Goal: Find specific page/section: Find specific page/section

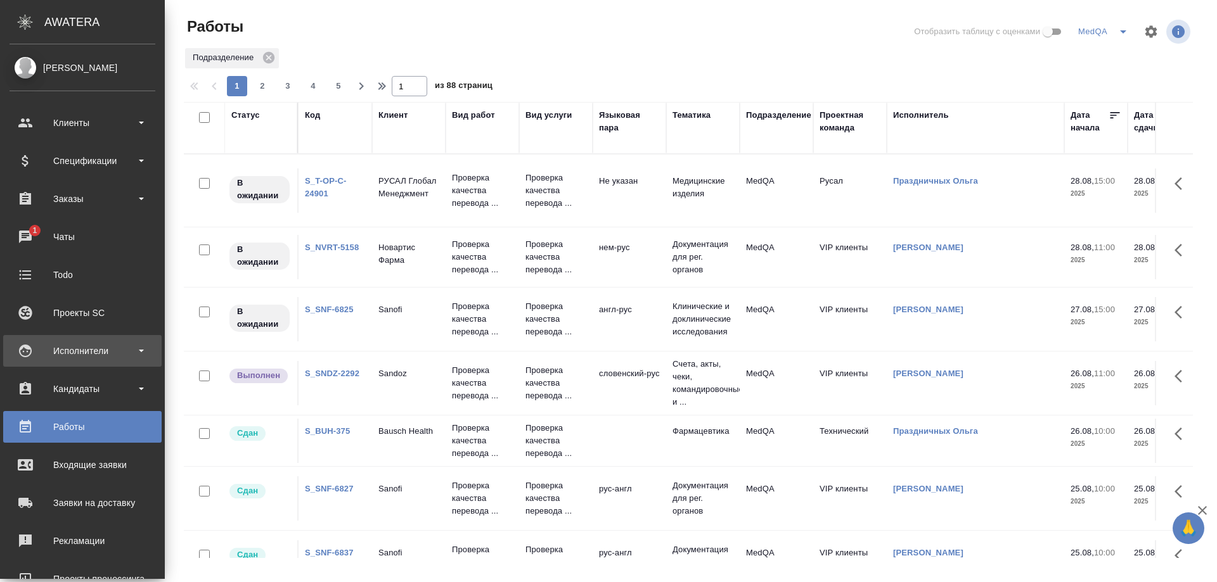
click at [87, 347] on div "Исполнители" at bounding box center [83, 351] width 146 height 19
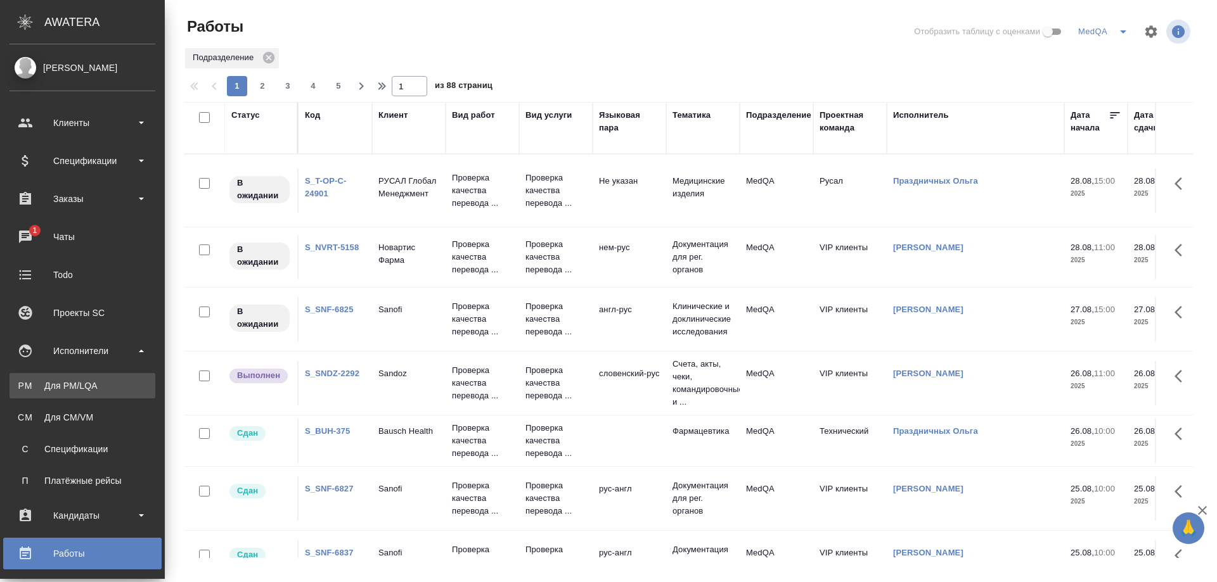
click at [73, 385] on div "Для PM/LQA" at bounding box center [82, 386] width 133 height 13
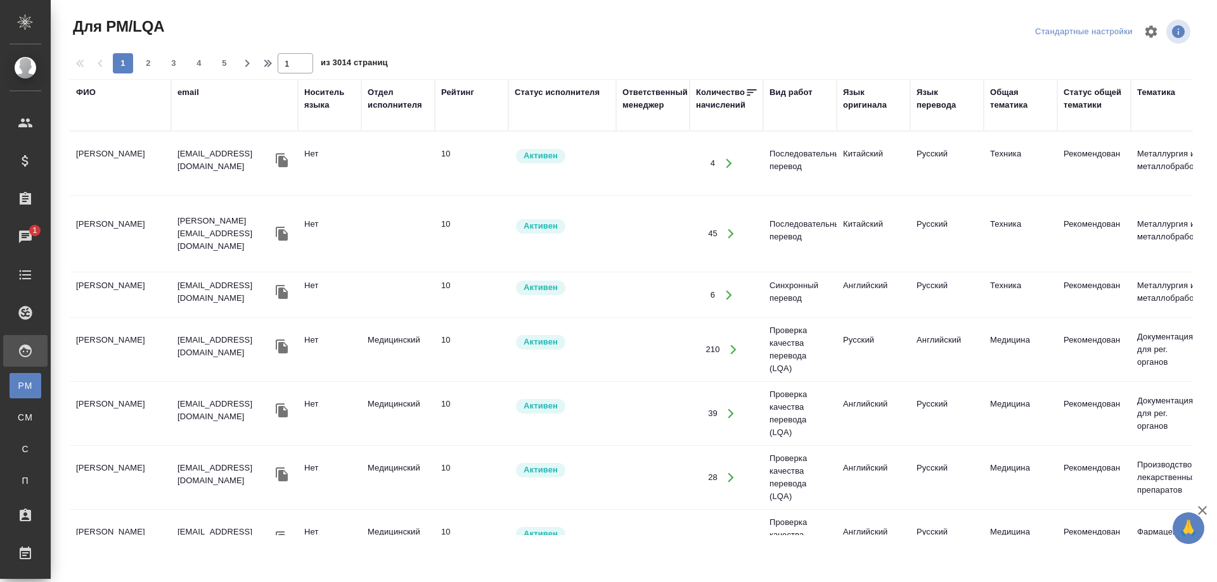
click at [87, 93] on div "ФИО" at bounding box center [86, 92] width 20 height 13
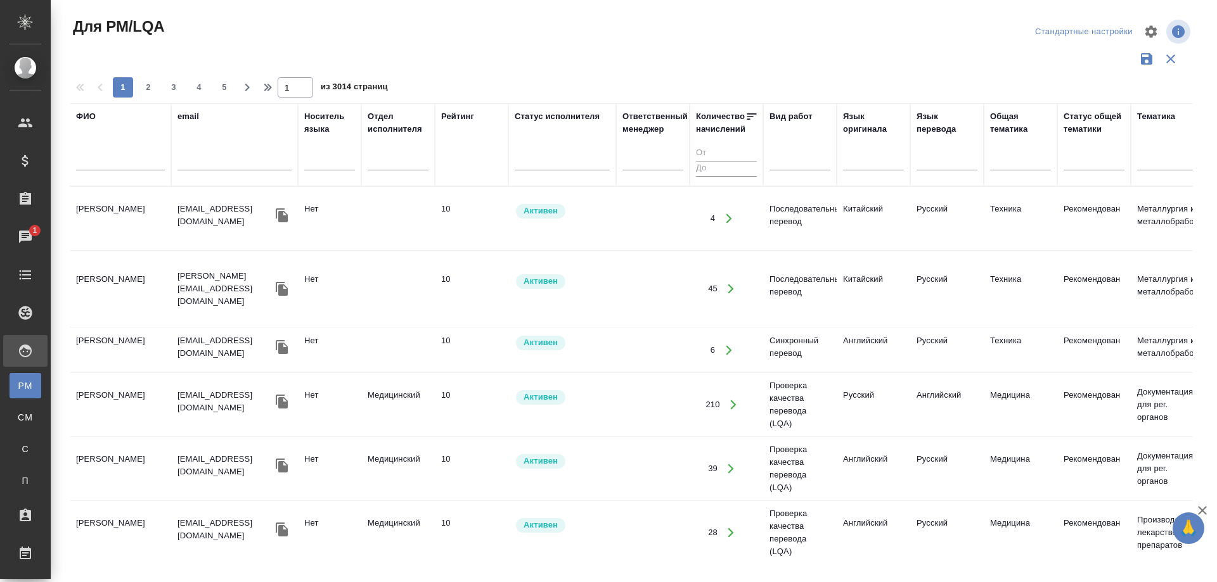
click at [98, 164] on input "text" at bounding box center [120, 163] width 89 height 16
type input "V"
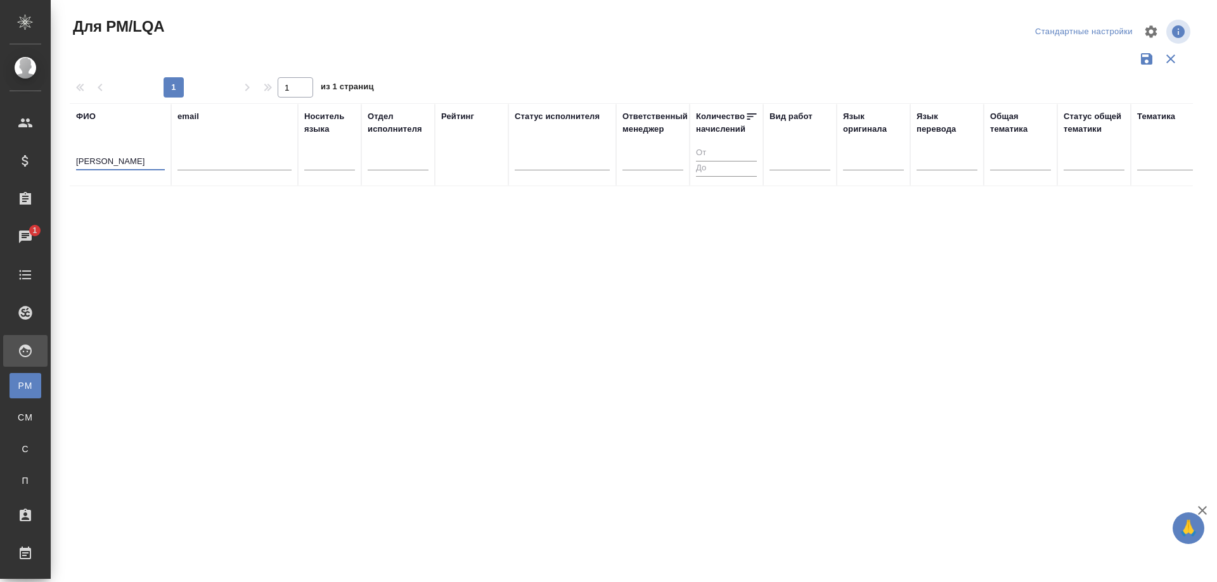
click at [100, 158] on input "[PERSON_NAME]" at bounding box center [120, 163] width 89 height 16
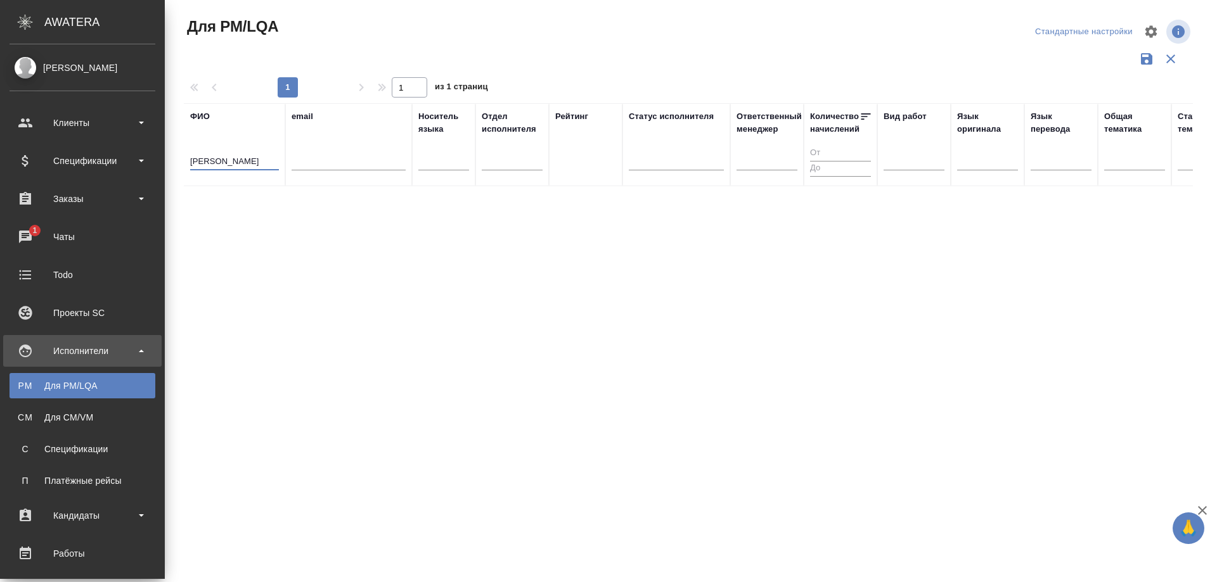
drag, startPoint x: 144, startPoint y: 164, endPoint x: 0, endPoint y: 162, distance: 143.9
click at [0, 162] on div ".cls-1 fill:#fff; AWATERA [PERSON_NAME] Спецификации Заказы 1 Чаты Todo Проекты…" at bounding box center [608, 291] width 1217 height 582
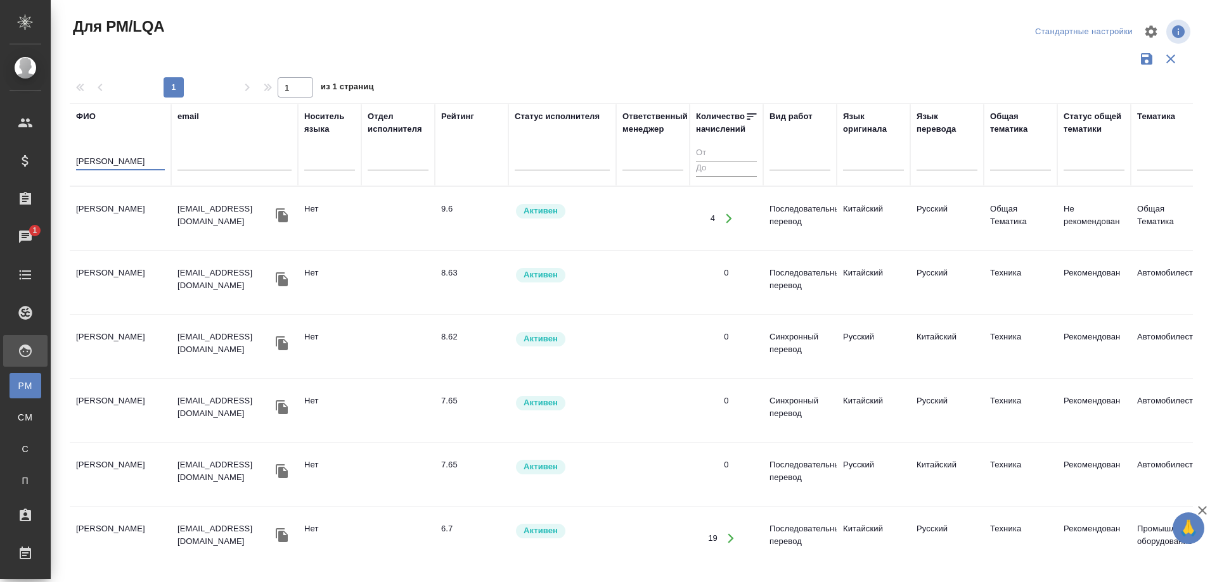
click at [89, 210] on td "[PERSON_NAME]" at bounding box center [120, 218] width 101 height 44
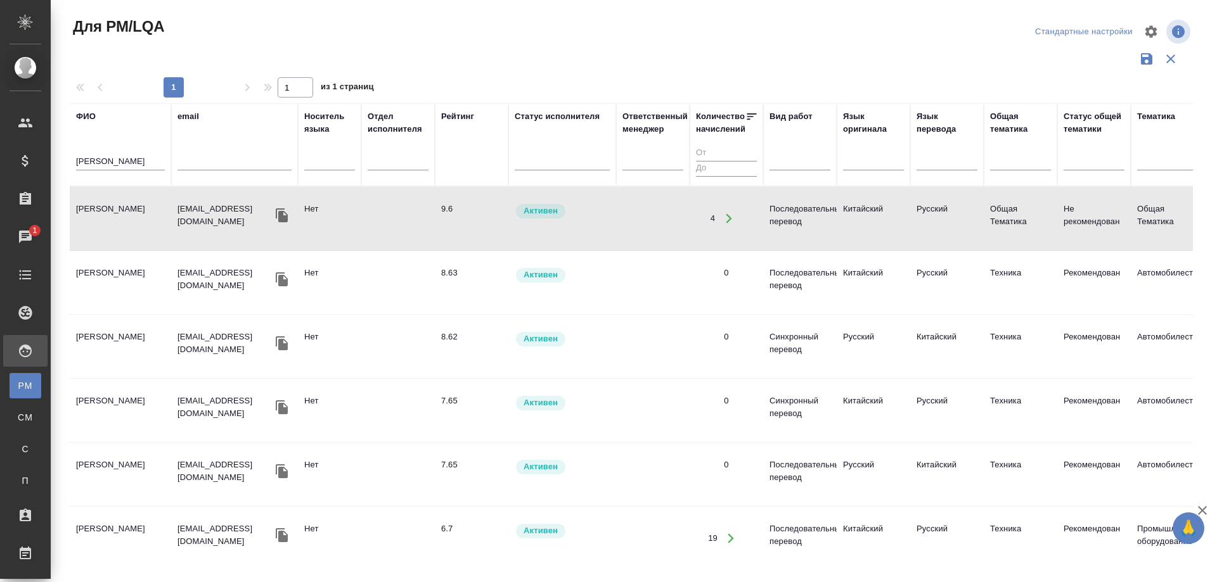
click at [89, 210] on td "[PERSON_NAME]" at bounding box center [120, 218] width 101 height 44
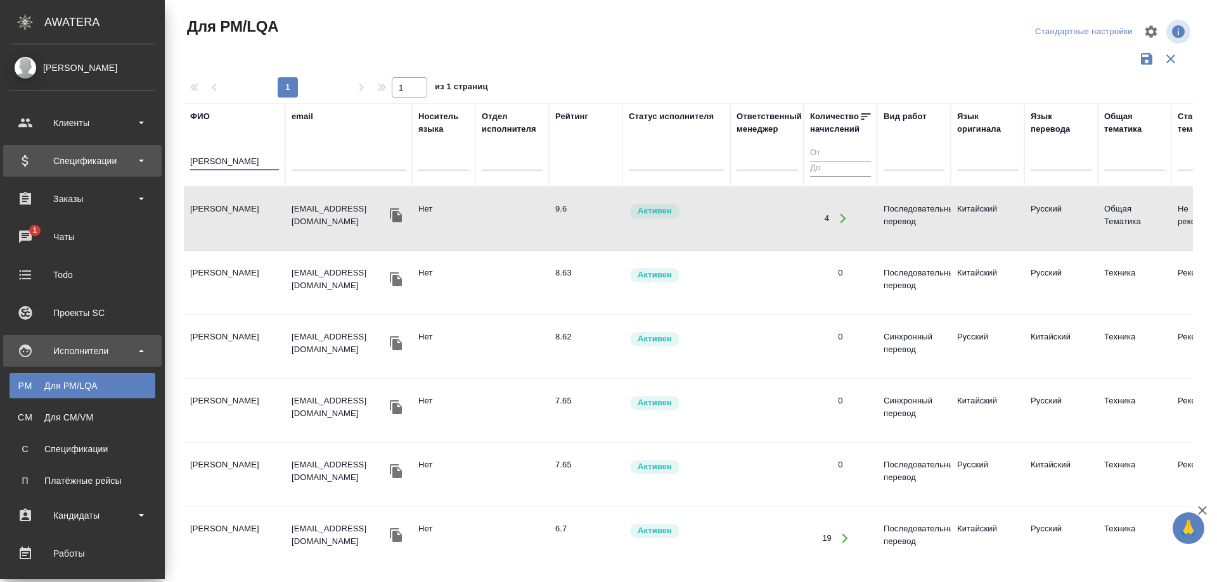
drag, startPoint x: 127, startPoint y: 157, endPoint x: 6, endPoint y: 160, distance: 121.1
click at [6, 160] on div ".cls-1 fill:#fff; AWATERA [PERSON_NAME] Спецификации Заказы 1 Чаты Todo Проекты…" at bounding box center [608, 291] width 1217 height 582
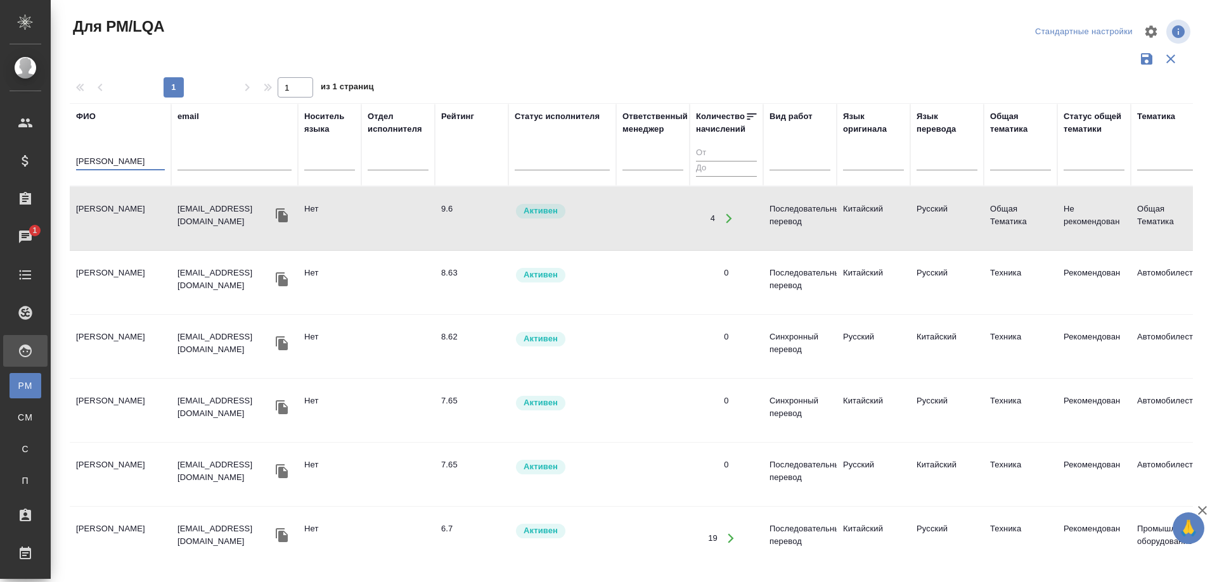
type input "Липнева"
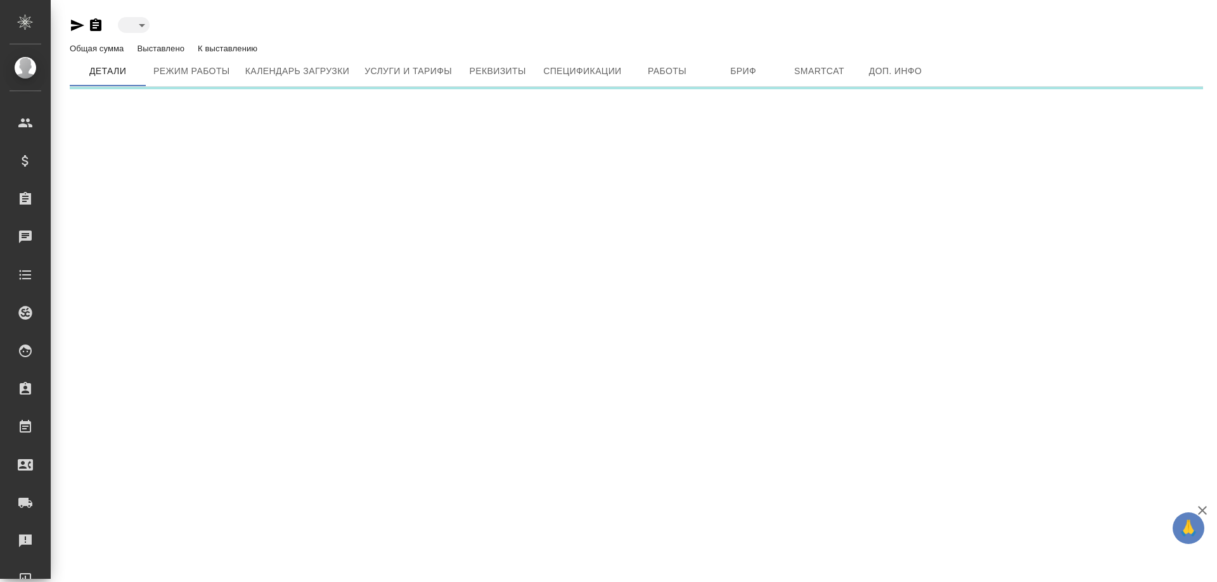
type input "active"
